Goal: Task Accomplishment & Management: Manage account settings

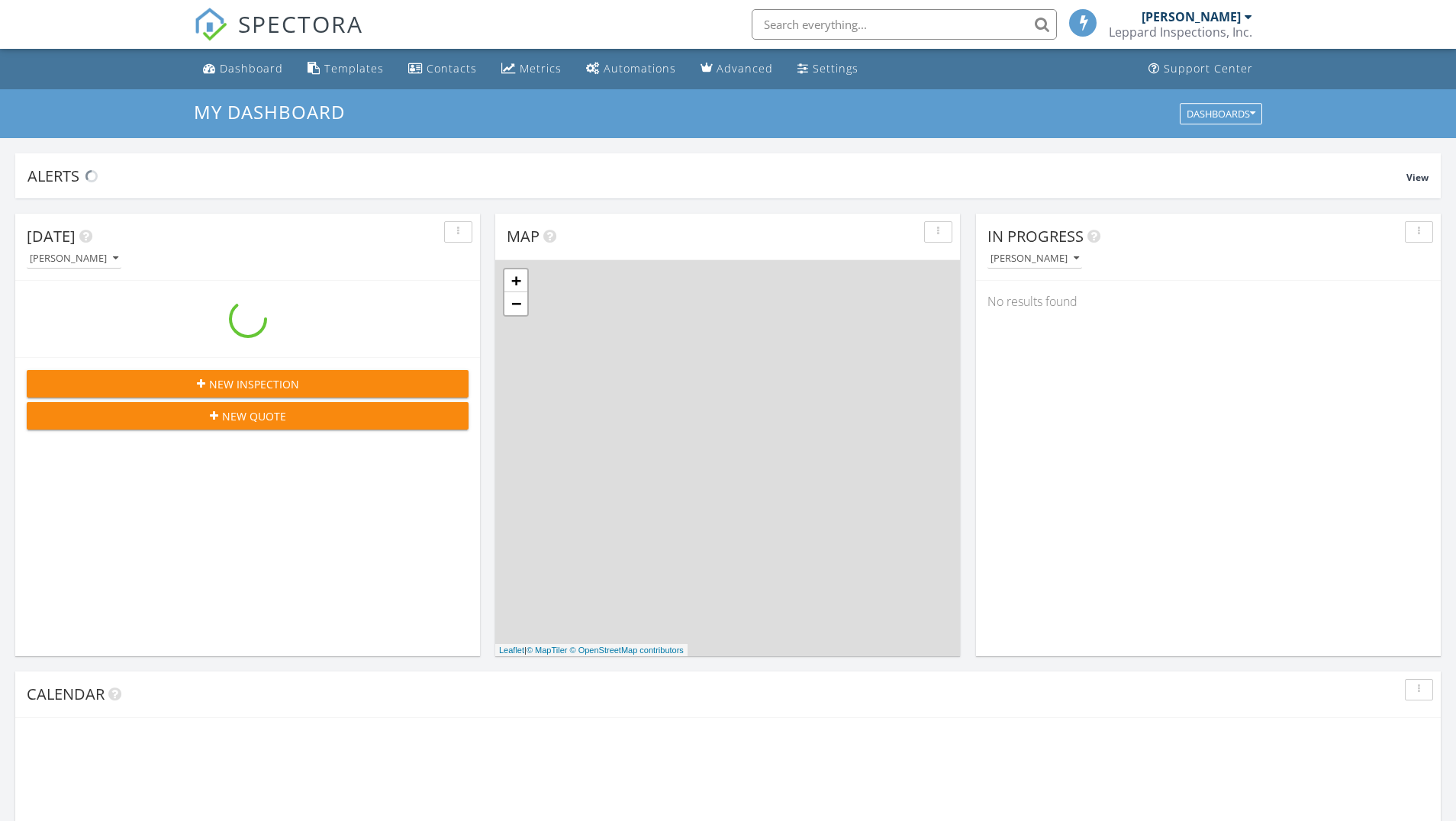
scroll to position [1389, 1456]
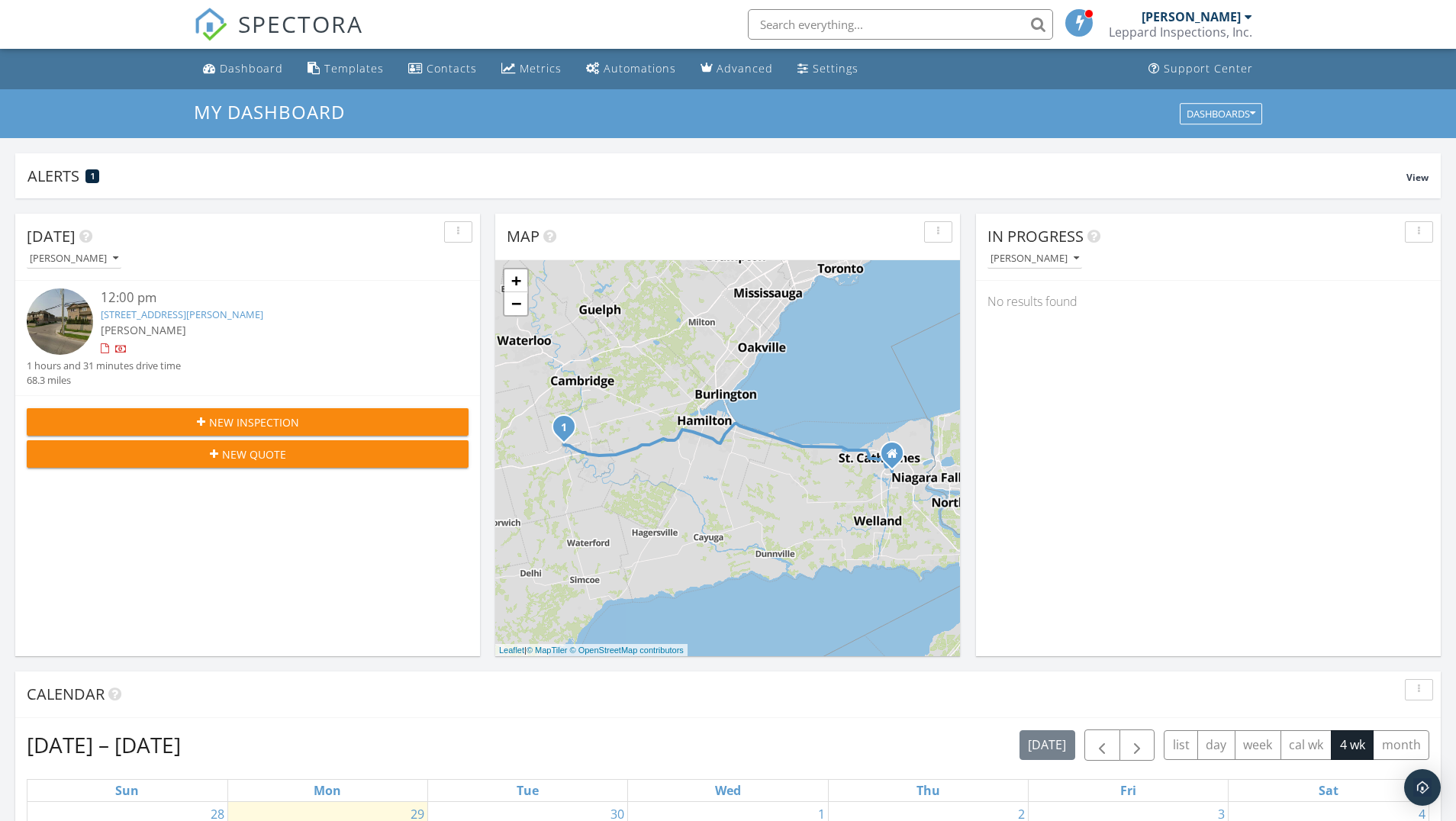
click at [187, 314] on link "80 Willow St 8, Brant, ON N3L 2K6" at bounding box center [181, 315] width 162 height 14
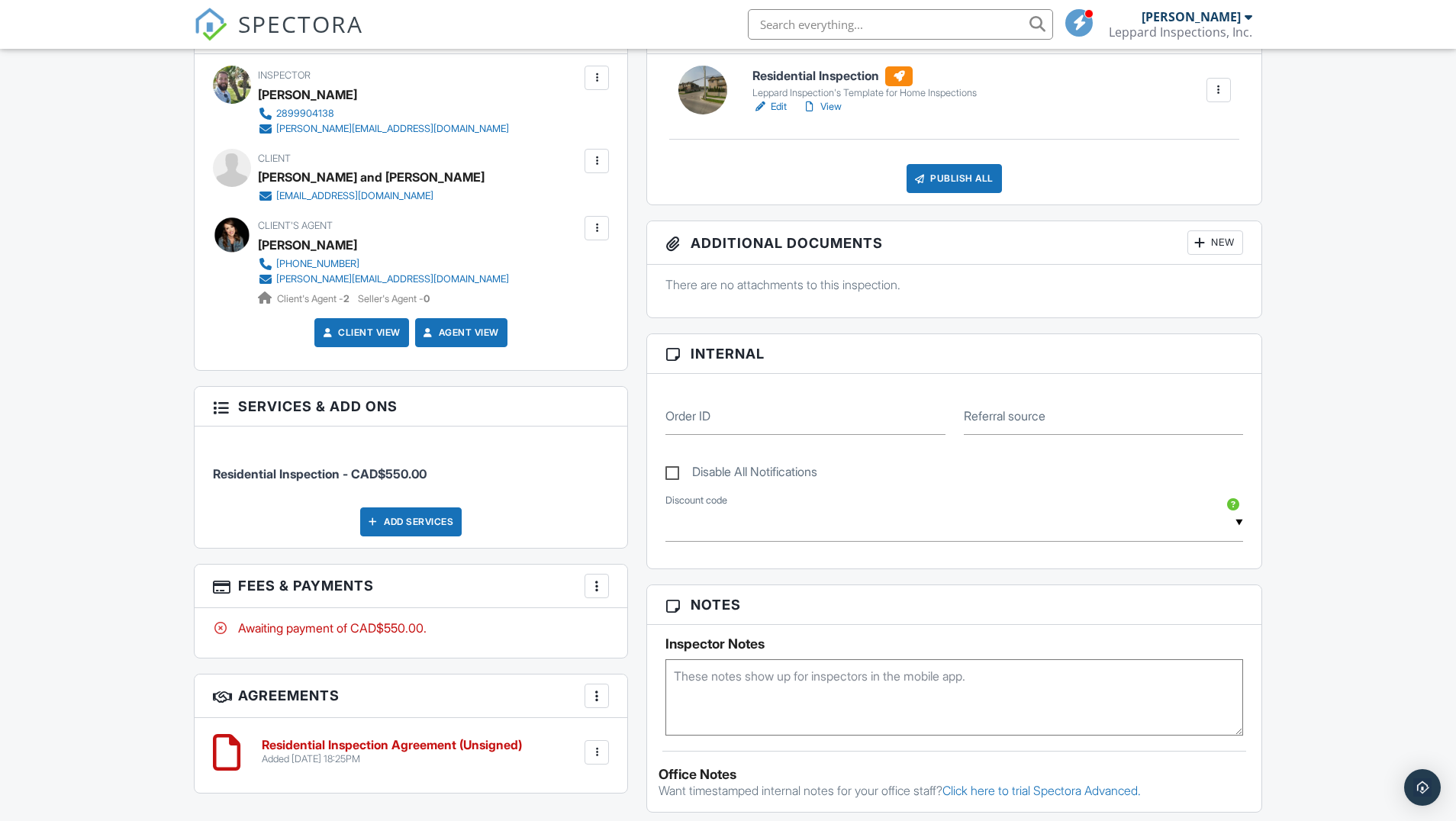
scroll to position [438, 0]
click at [406, 517] on div "Add Services" at bounding box center [411, 520] width 102 height 29
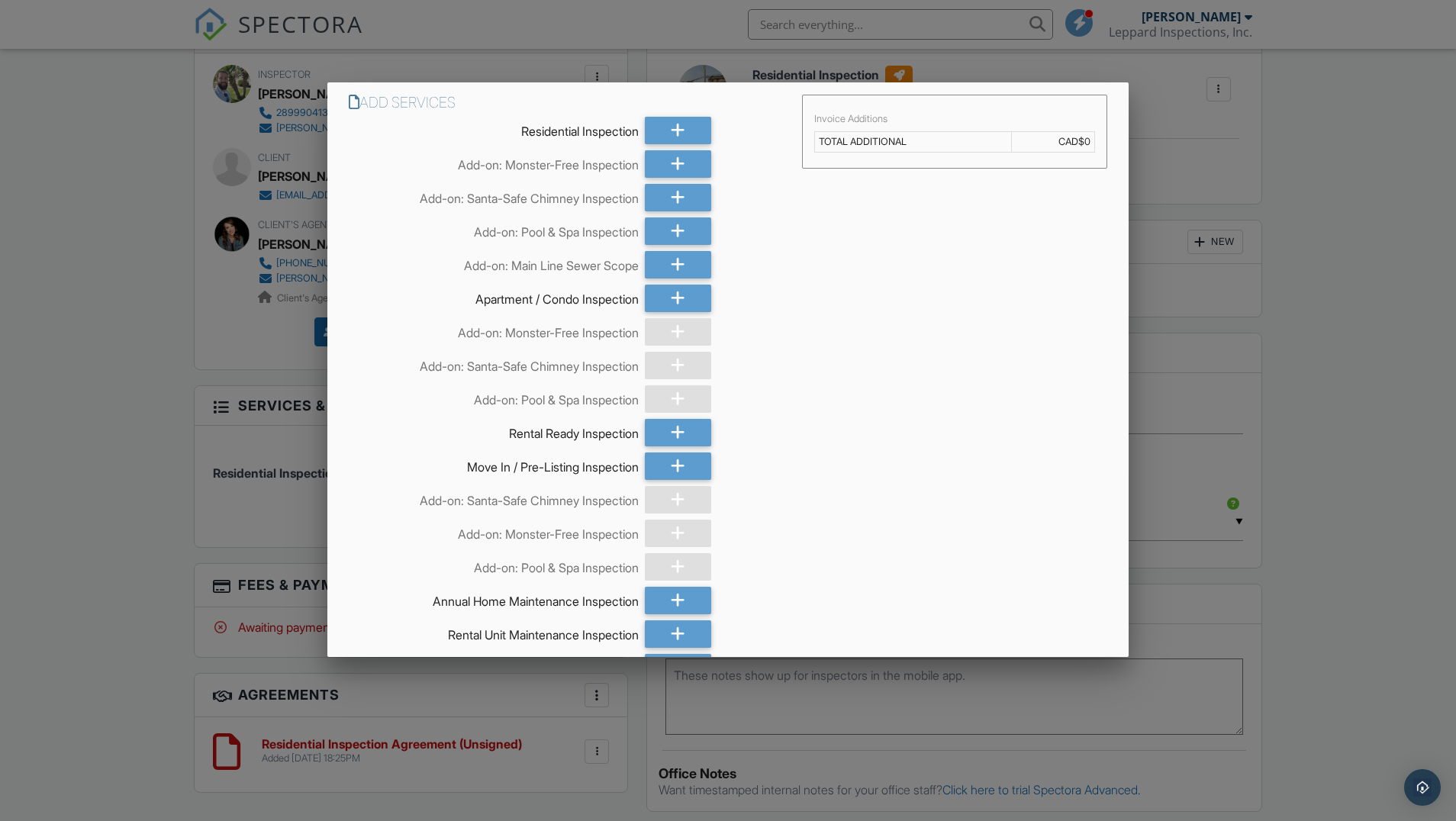
click at [1366, 250] on div at bounding box center [728, 436] width 1456 height 1026
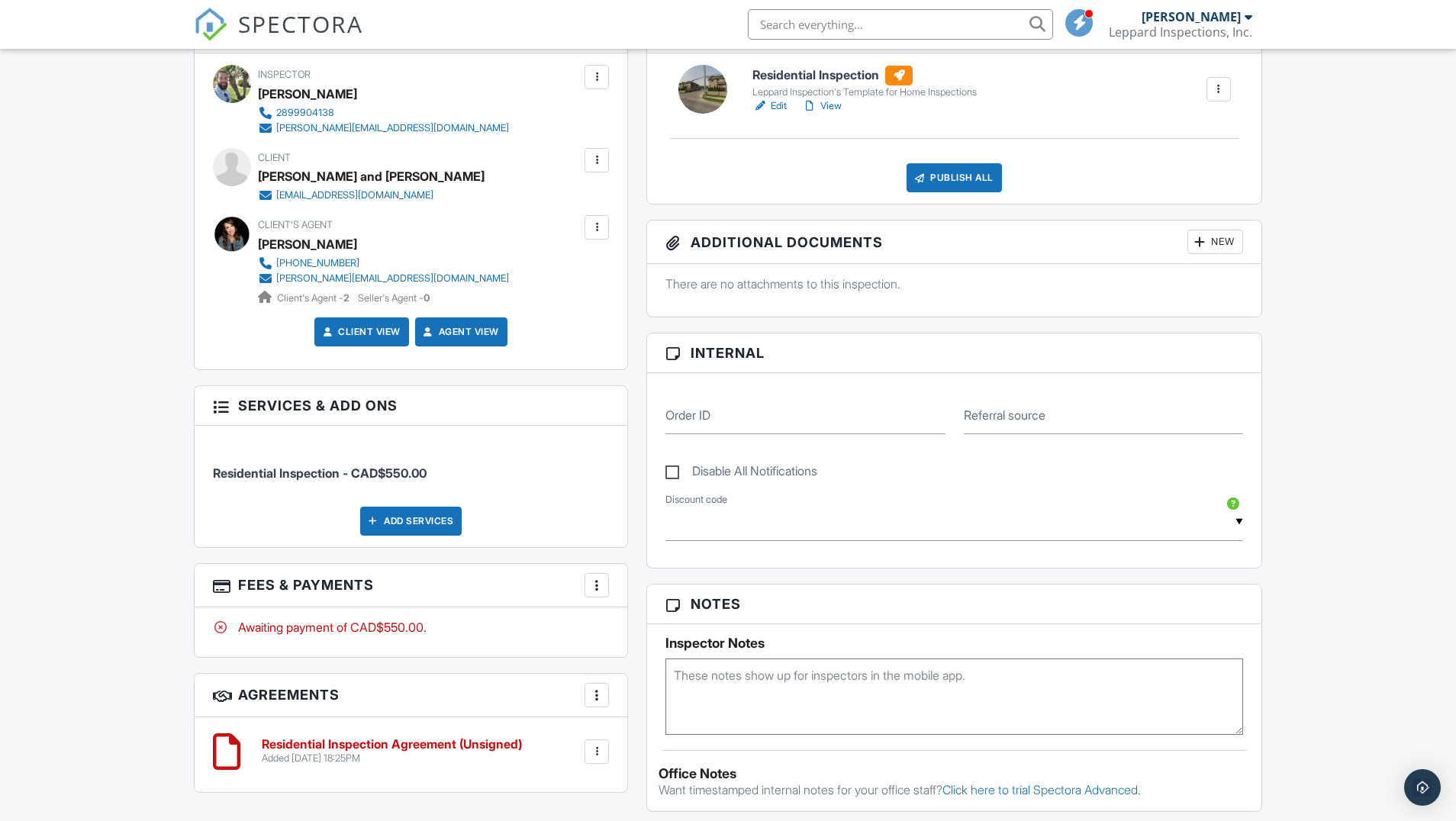
click at [595, 579] on div at bounding box center [596, 585] width 15 height 15
click at [655, 631] on li "Edit Fees & Payments" at bounding box center [675, 632] width 159 height 38
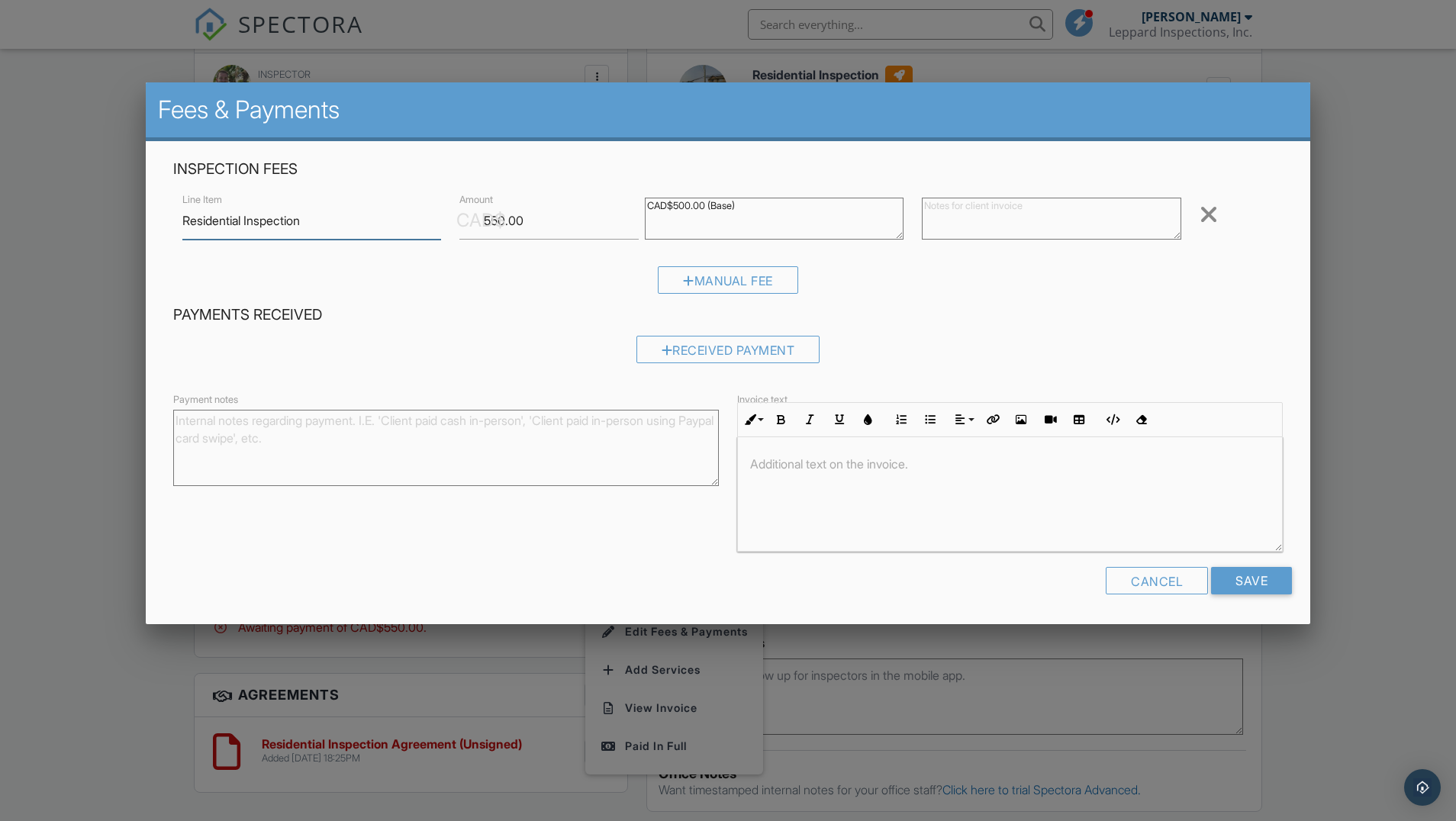
click at [348, 225] on input "Residential Inspection" at bounding box center [312, 221] width 259 height 38
click at [1140, 583] on div "Cancel" at bounding box center [1157, 581] width 103 height 28
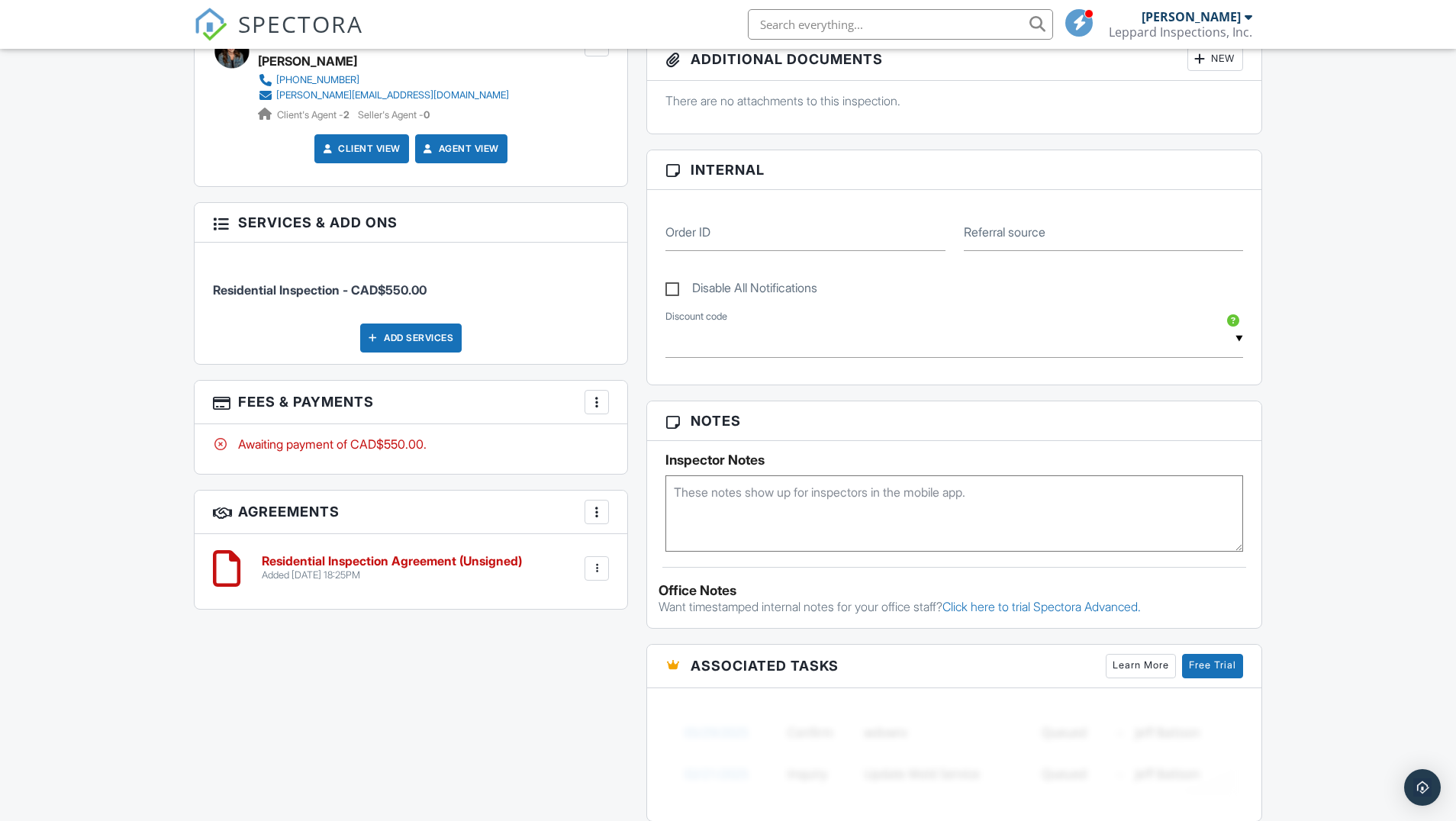
scroll to position [618, 0]
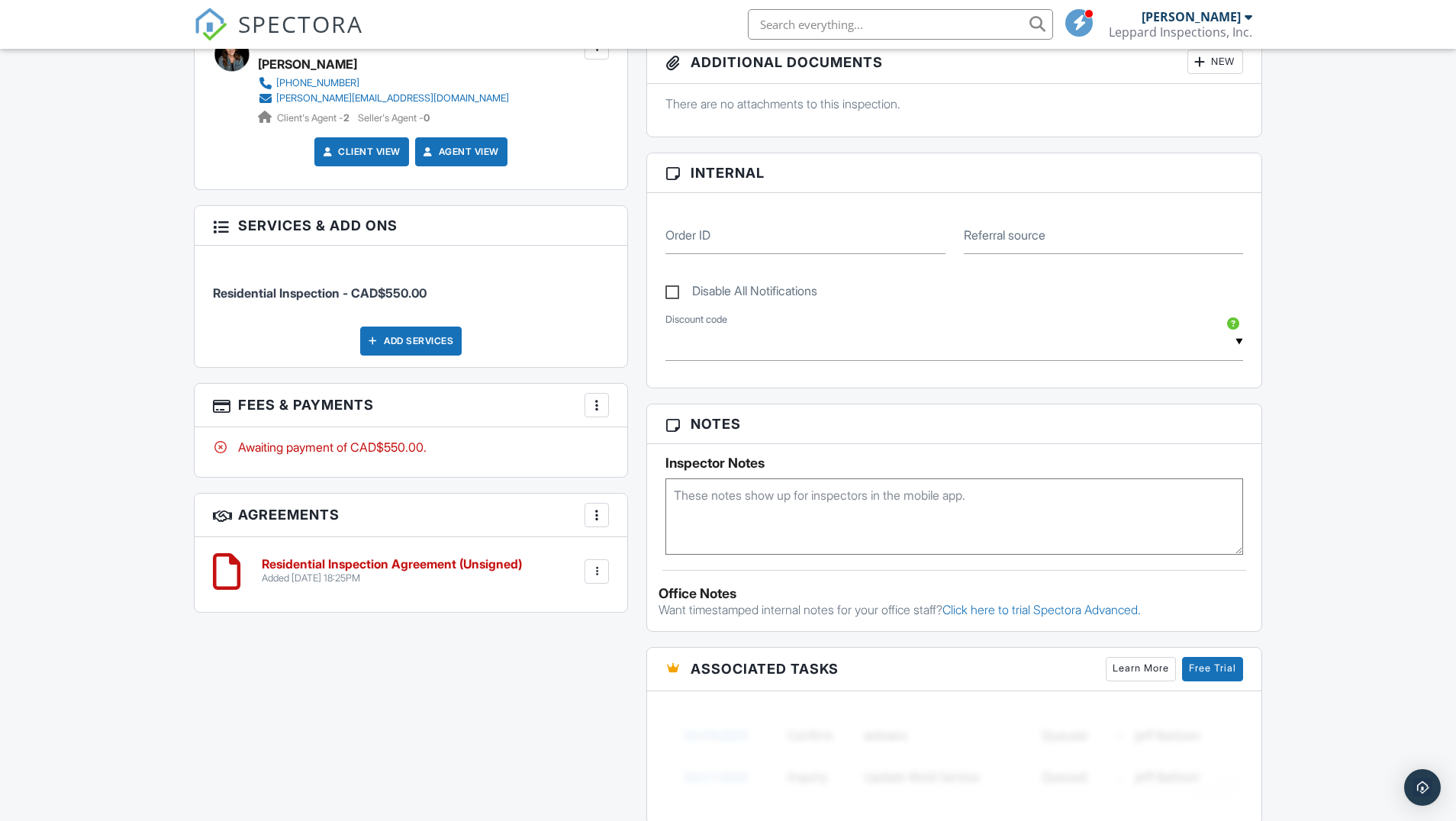
click at [598, 403] on div at bounding box center [596, 405] width 15 height 15
click at [654, 448] on li "Edit Fees & Payments" at bounding box center [675, 451] width 159 height 38
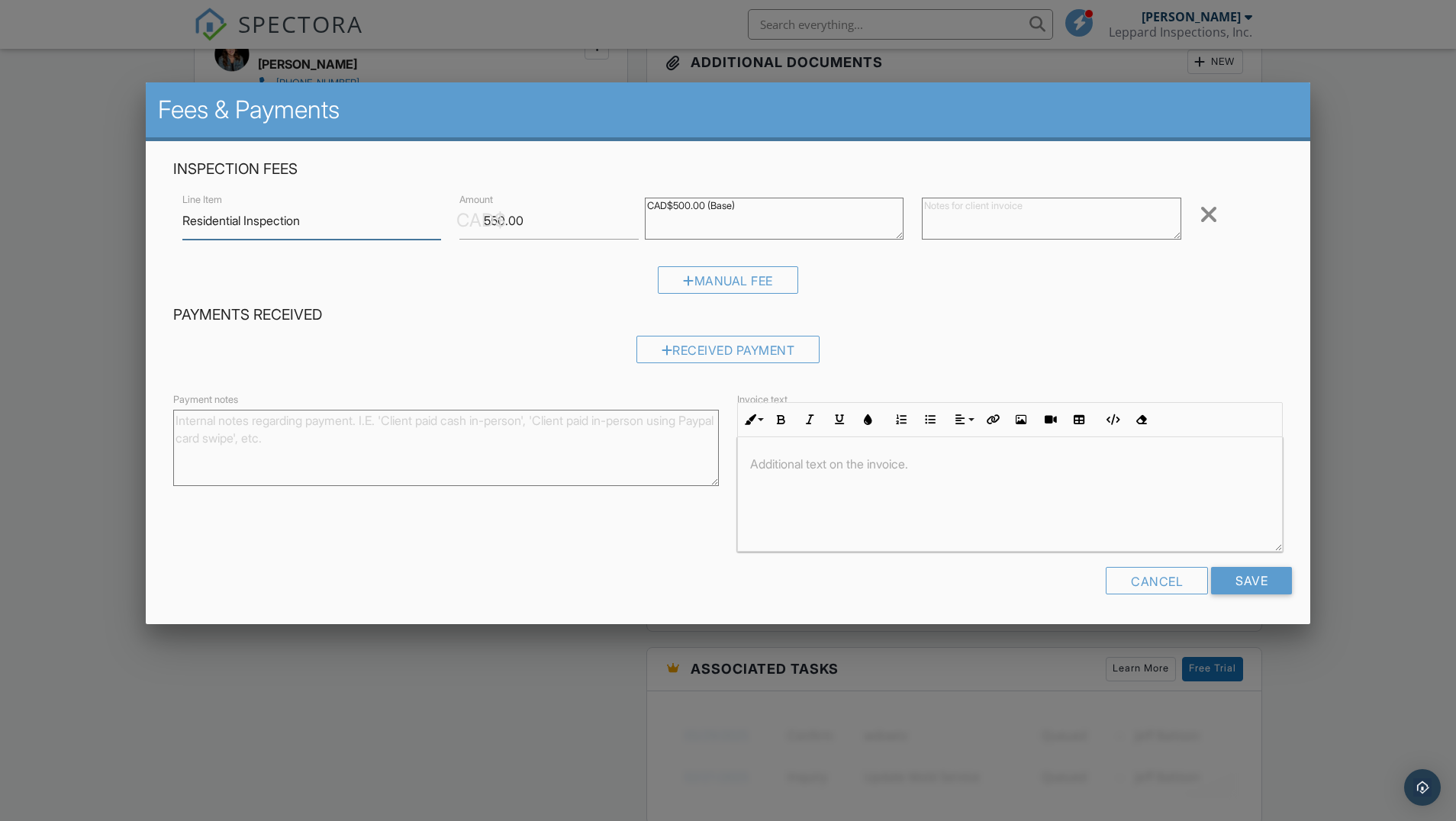
click at [239, 223] on input "Residential Inspection" at bounding box center [312, 221] width 259 height 38
click at [246, 223] on input "Residential Inspection" at bounding box center [312, 221] width 259 height 38
type input "Residential Condo Inspection"
click at [495, 221] on div "CAD$" at bounding box center [481, 220] width 50 height 26
click at [497, 220] on div "CAD$" at bounding box center [481, 220] width 50 height 26
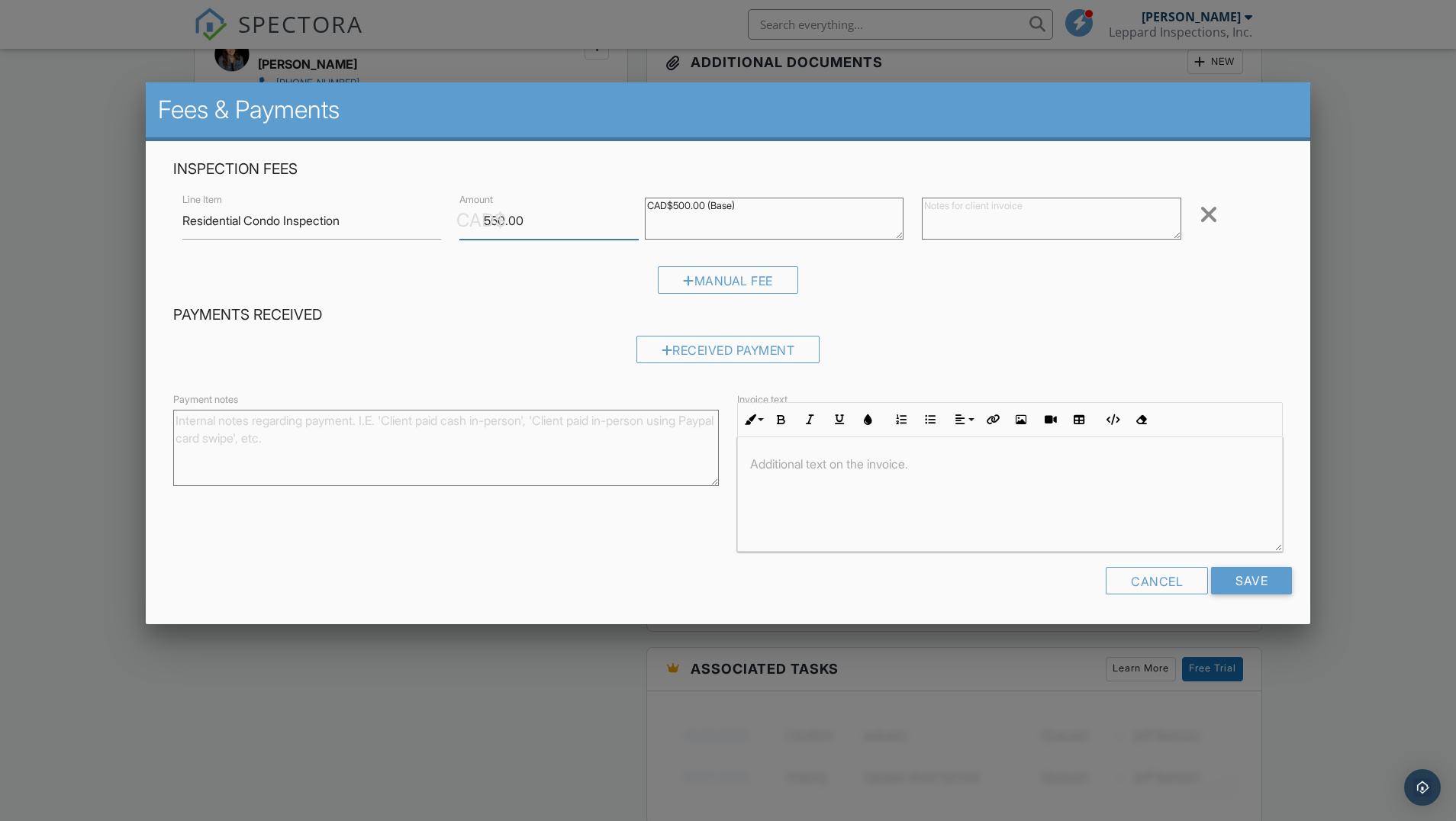
click at [527, 218] on input "550.00" at bounding box center [548, 221] width 178 height 38
click at [634, 226] on input "549.99" at bounding box center [548, 221] width 178 height 38
drag, startPoint x: 533, startPoint y: 225, endPoint x: 461, endPoint y: 223, distance: 72.0
click at [461, 223] on div "CAD$ Amount 549.99" at bounding box center [542, 221] width 184 height 38
type input "500"
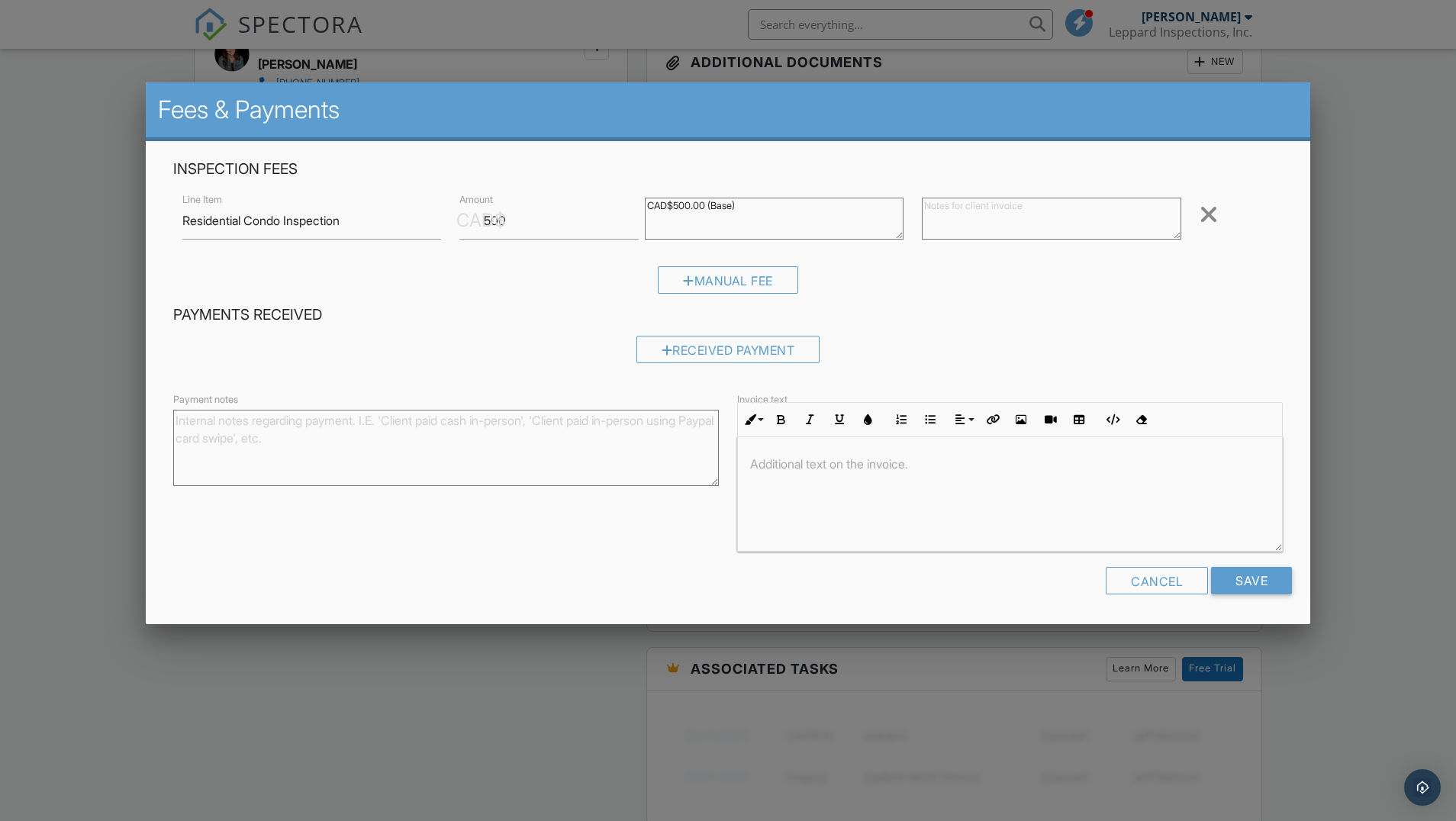
click at [437, 297] on div "Manual Fee" at bounding box center [728, 285] width 1109 height 39
click at [1162, 311] on h4 "Payments Received" at bounding box center [728, 315] width 1109 height 20
drag, startPoint x: 283, startPoint y: 225, endPoint x: 249, endPoint y: 223, distance: 34.1
click at [249, 223] on input "Residential Condo Inspection" at bounding box center [312, 221] width 259 height 38
type input "Residential Inspection"
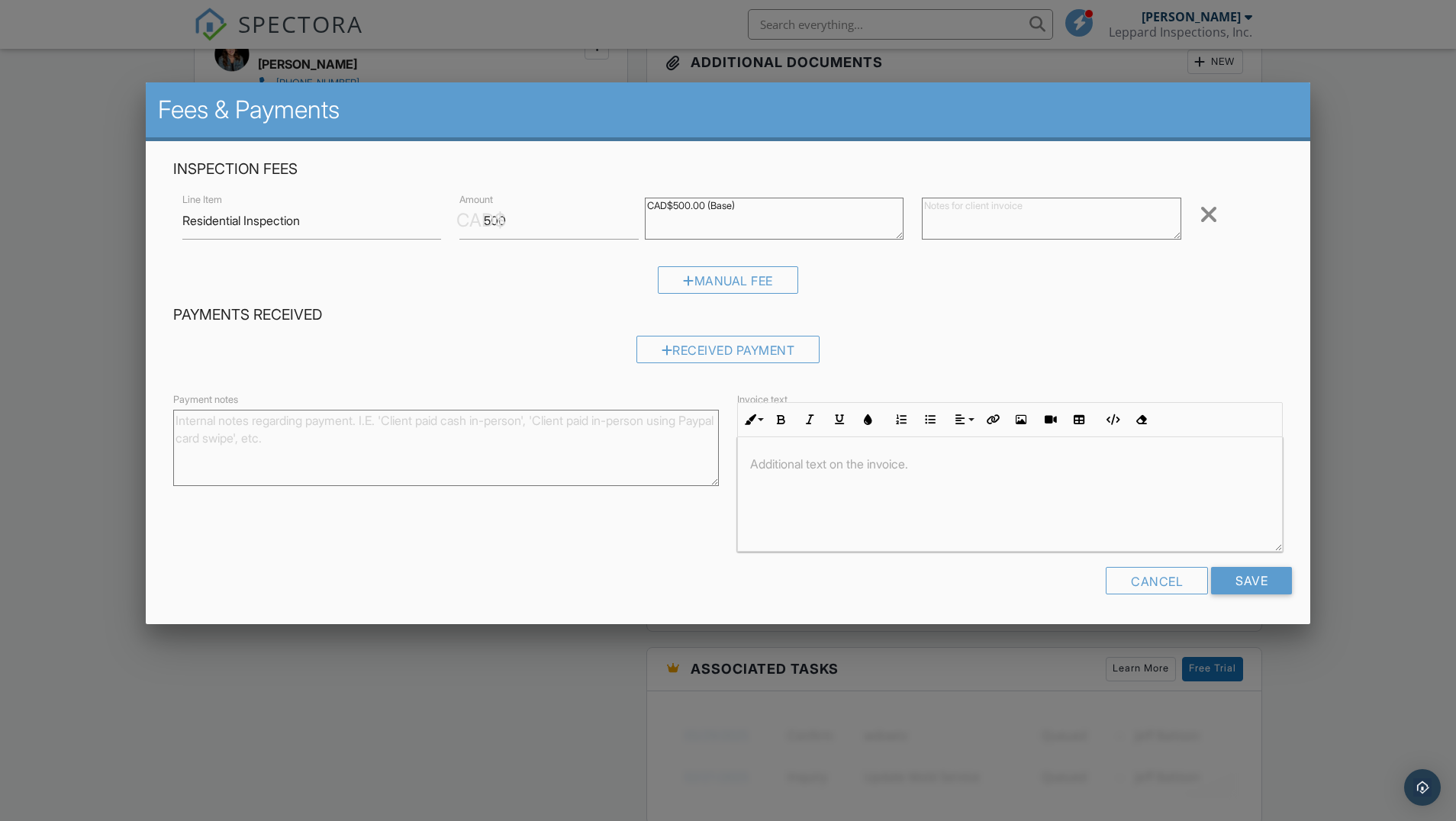
click at [1050, 320] on h4 "Payments Received" at bounding box center [728, 315] width 1109 height 20
click at [1241, 579] on input "Save" at bounding box center [1251, 581] width 81 height 28
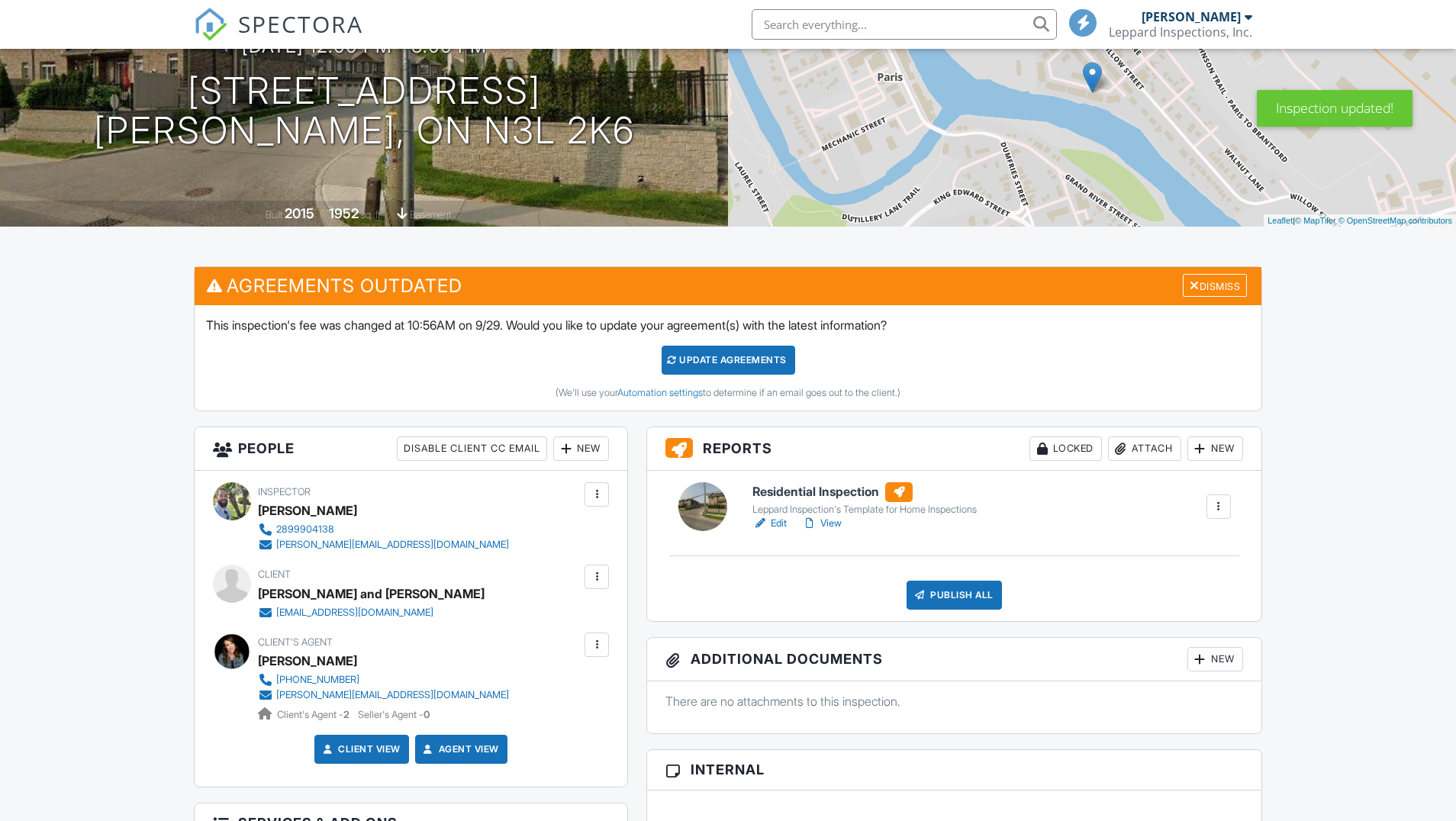
scroll to position [180, 0]
click at [744, 360] on div "Update Agreements" at bounding box center [728, 360] width 134 height 29
